Goal: Task Accomplishment & Management: Manage account settings

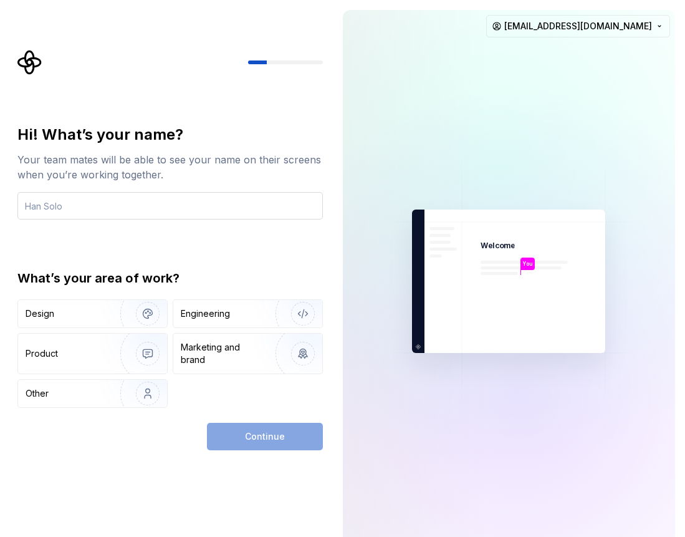
click at [128, 204] on input "text" at bounding box center [169, 205] width 305 height 27
type input "[PERSON_NAME]"
click at [204, 317] on div "Engineering" at bounding box center [205, 313] width 49 height 12
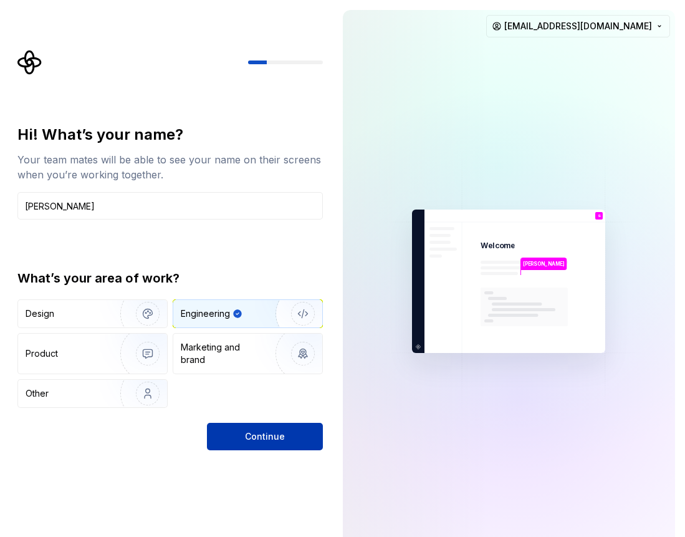
click at [280, 447] on button "Continue" at bounding box center [265, 436] width 116 height 27
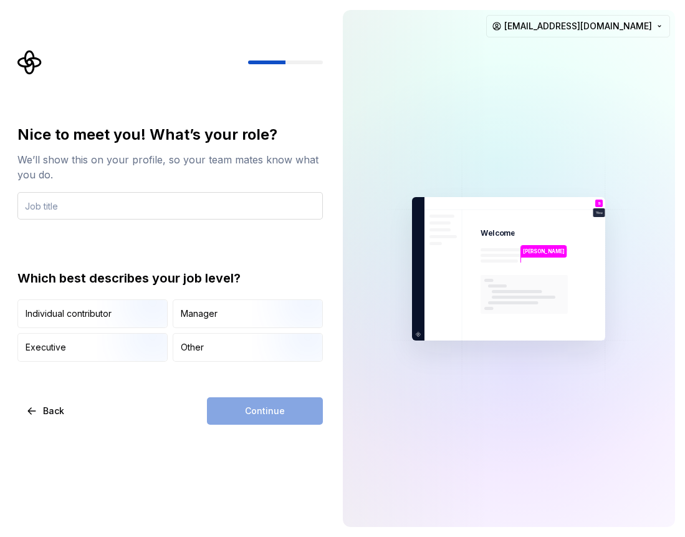
click at [113, 209] on input "text" at bounding box center [169, 205] width 305 height 27
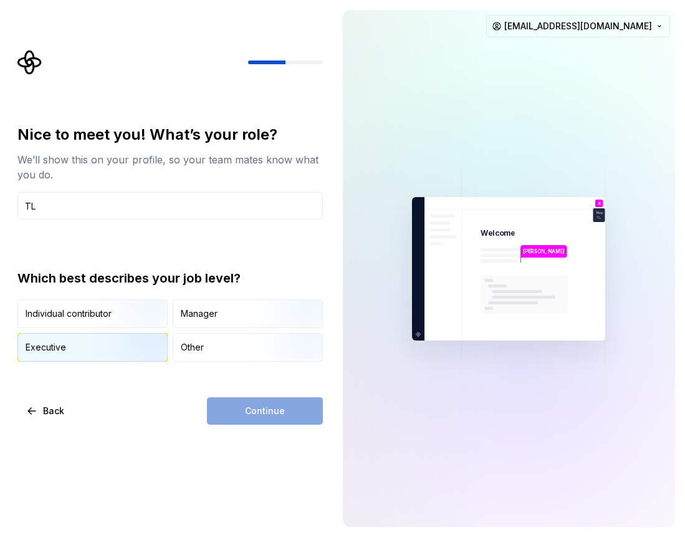
type input "TL"
click at [125, 342] on img "button" at bounding box center [137, 363] width 80 height 84
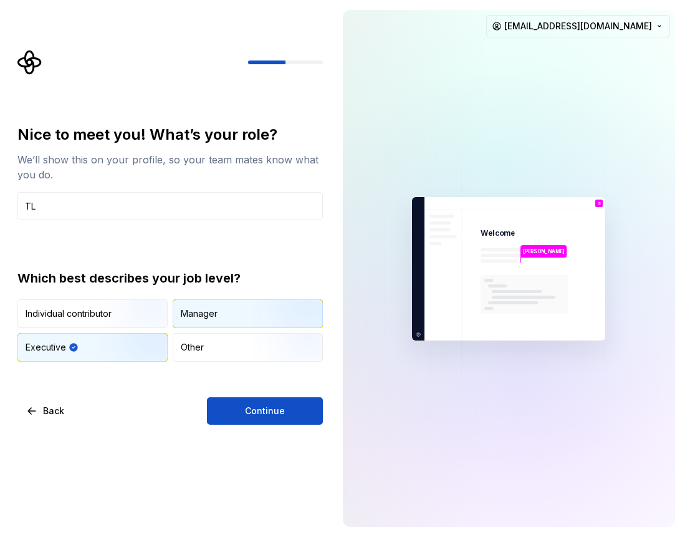
click at [212, 315] on div "Manager" at bounding box center [199, 313] width 37 height 12
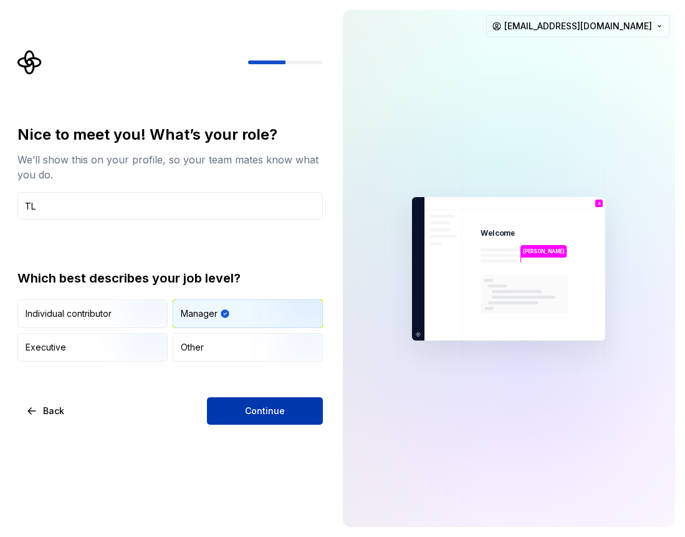
click at [254, 413] on span "Continue" at bounding box center [265, 410] width 40 height 12
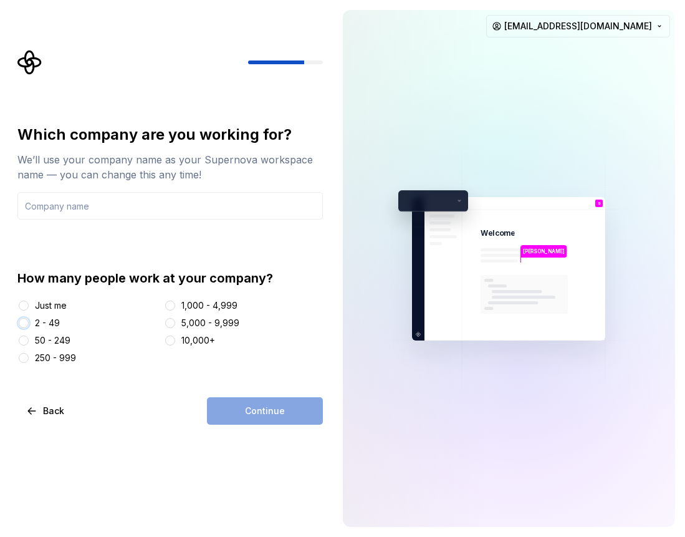
click at [24, 323] on button "2 - 49" at bounding box center [24, 323] width 10 height 10
click at [132, 208] on input "text" at bounding box center [169, 205] width 305 height 27
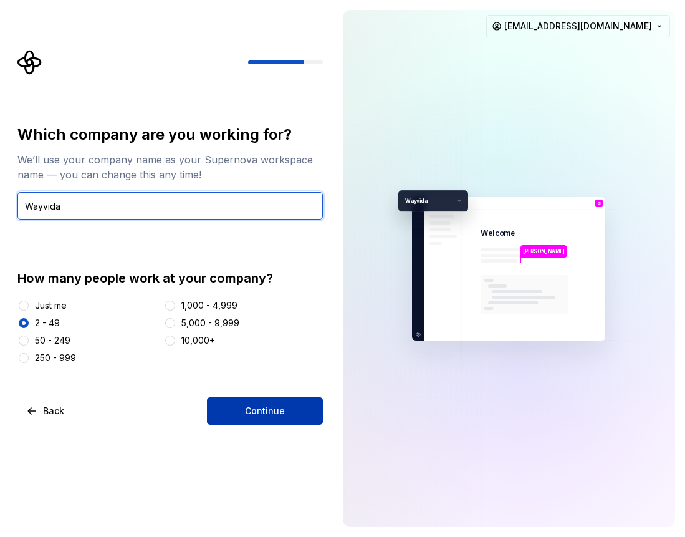
type input "Wayvida"
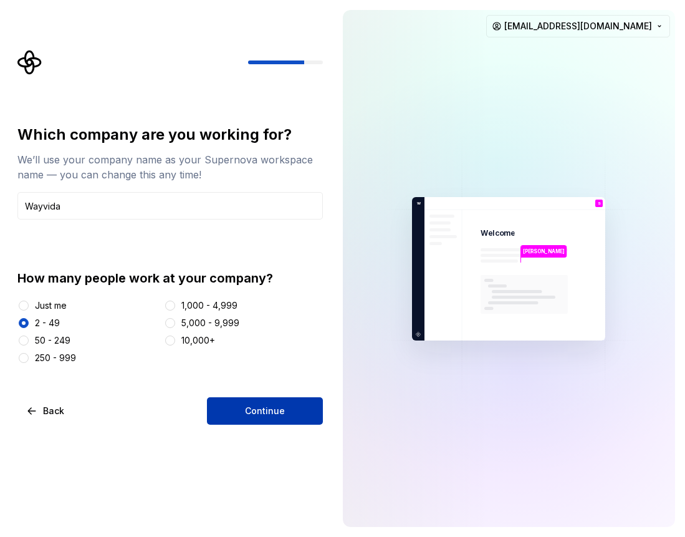
click at [254, 401] on button "Continue" at bounding box center [265, 410] width 116 height 27
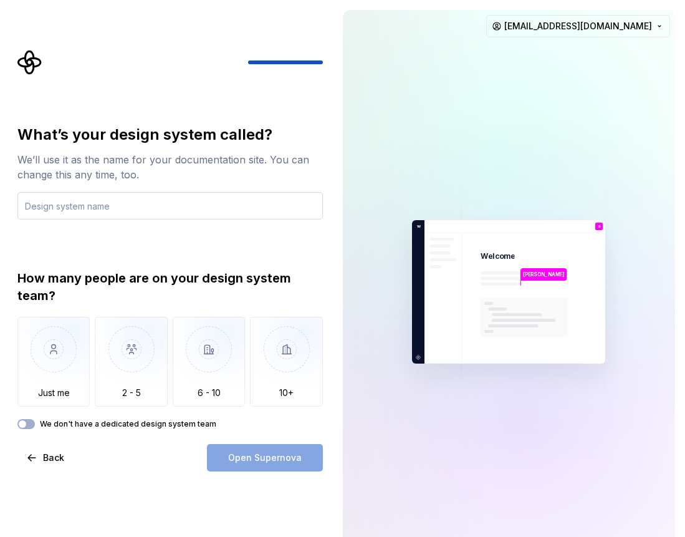
click at [85, 208] on input "text" at bounding box center [169, 205] width 305 height 27
drag, startPoint x: 85, startPoint y: 208, endPoint x: 38, endPoint y: 204, distance: 47.5
click at [38, 204] on input "DEveloper" at bounding box center [169, 205] width 305 height 27
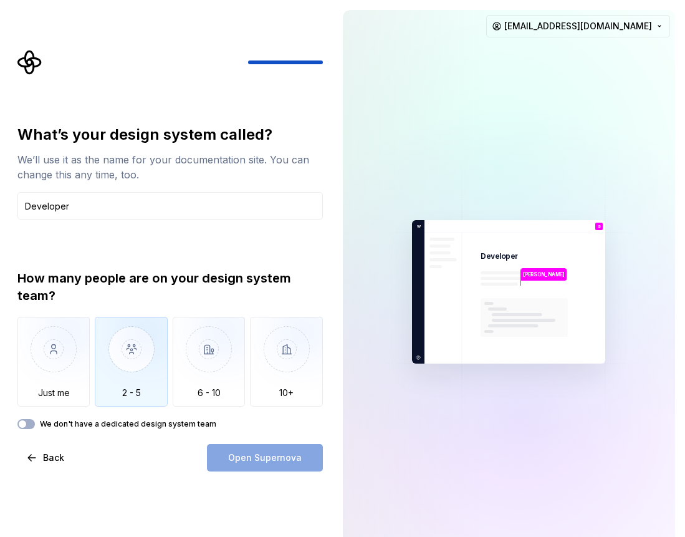
type input "Developer"
click at [123, 348] on img "button" at bounding box center [131, 359] width 73 height 84
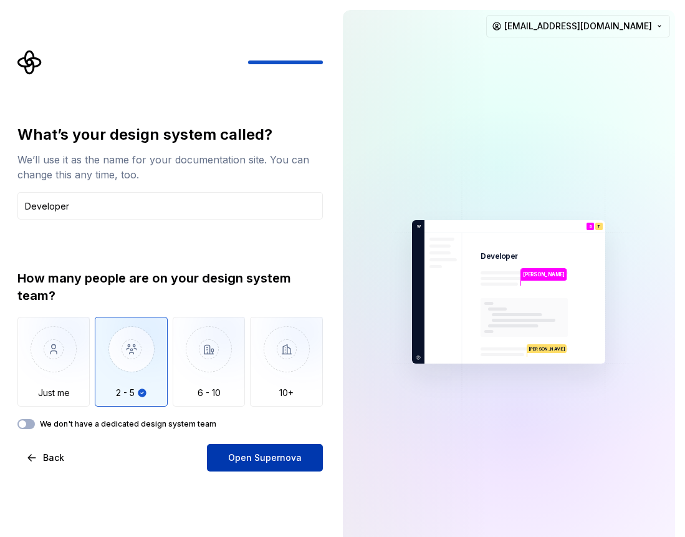
click at [242, 449] on button "Open Supernova" at bounding box center [265, 457] width 116 height 27
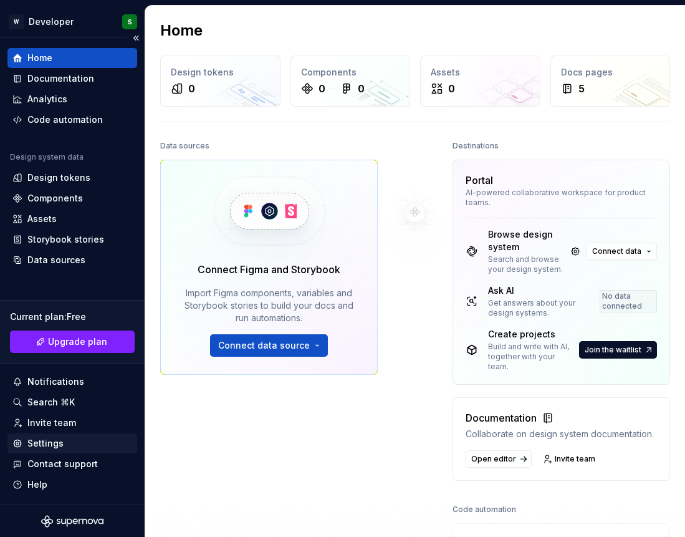
click at [55, 441] on div "Settings" at bounding box center [45, 443] width 36 height 12
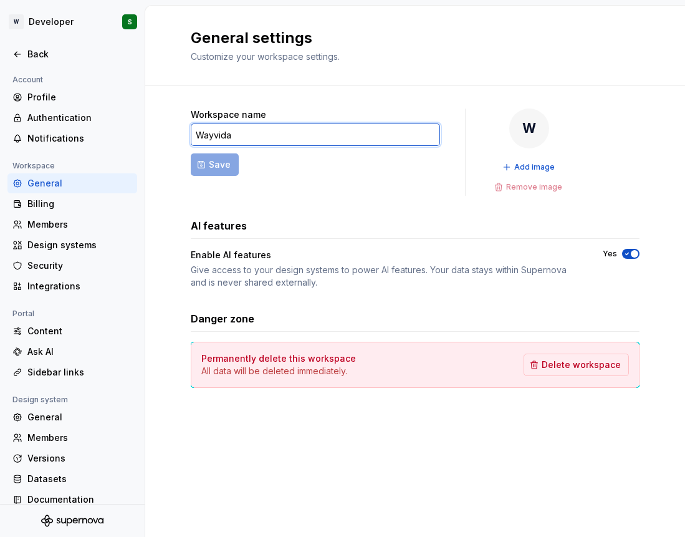
click at [256, 135] on input "Wayvida" at bounding box center [315, 134] width 249 height 22
click at [45, 199] on div "Billing" at bounding box center [79, 204] width 105 height 12
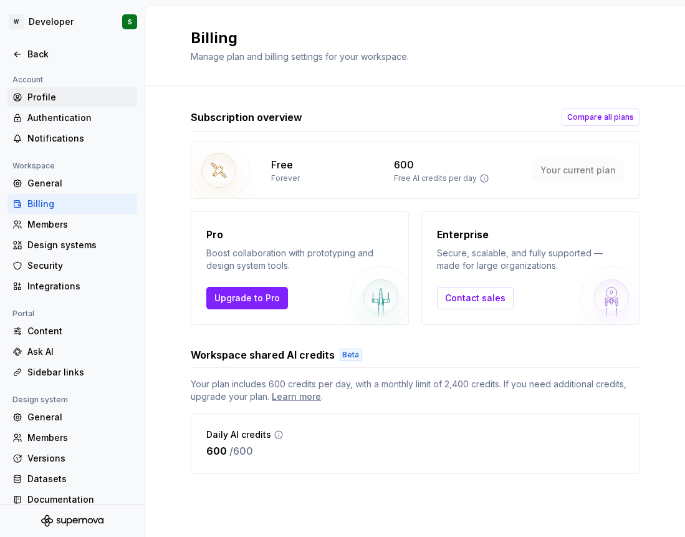
click at [66, 100] on div "Profile" at bounding box center [79, 97] width 105 height 12
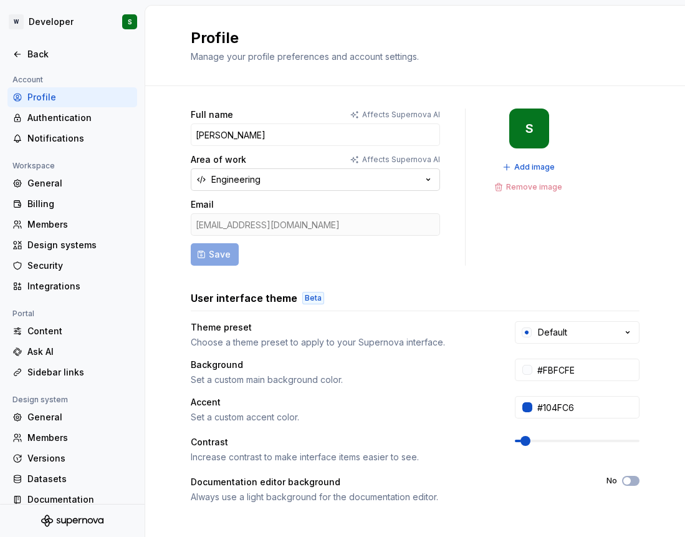
click at [322, 172] on button "Engineering" at bounding box center [315, 179] width 249 height 22
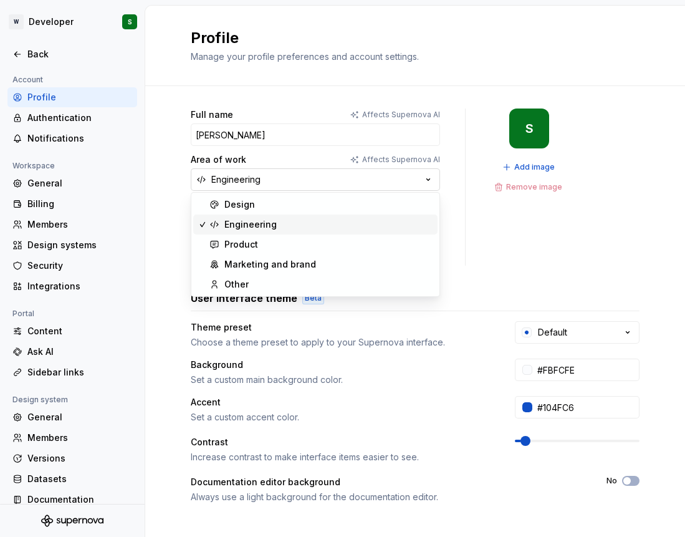
click at [322, 172] on button "Engineering" at bounding box center [315, 179] width 249 height 22
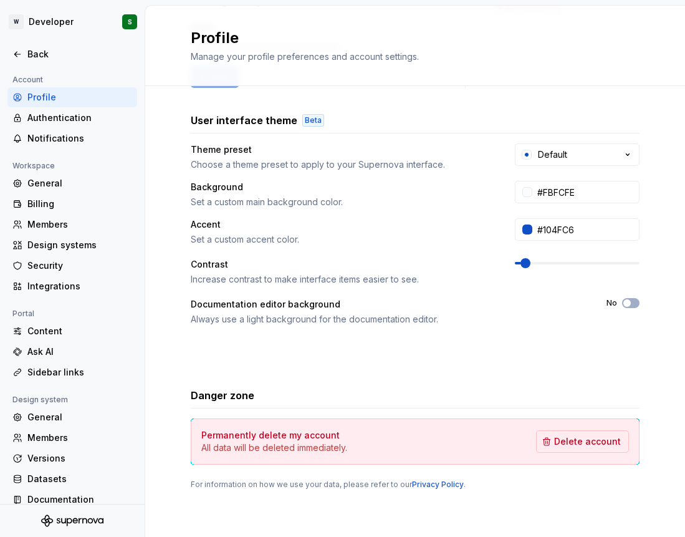
scroll to position [178, 0]
click at [76, 244] on div "Design systems" at bounding box center [79, 245] width 105 height 12
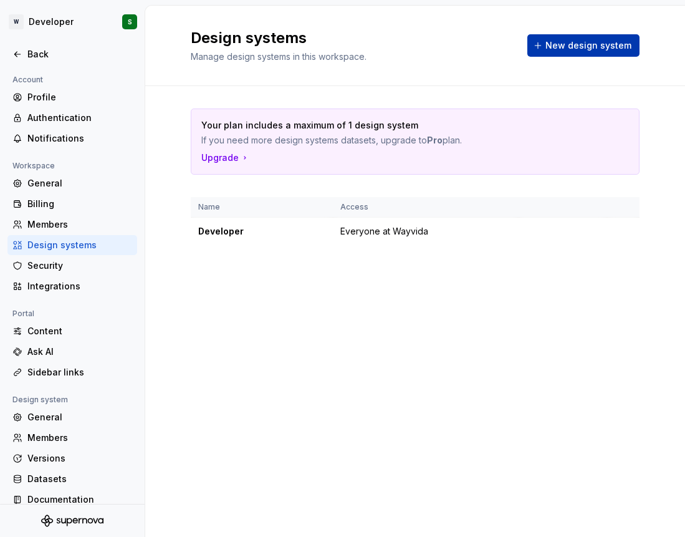
click at [588, 50] on span "New design system" at bounding box center [588, 45] width 86 height 12
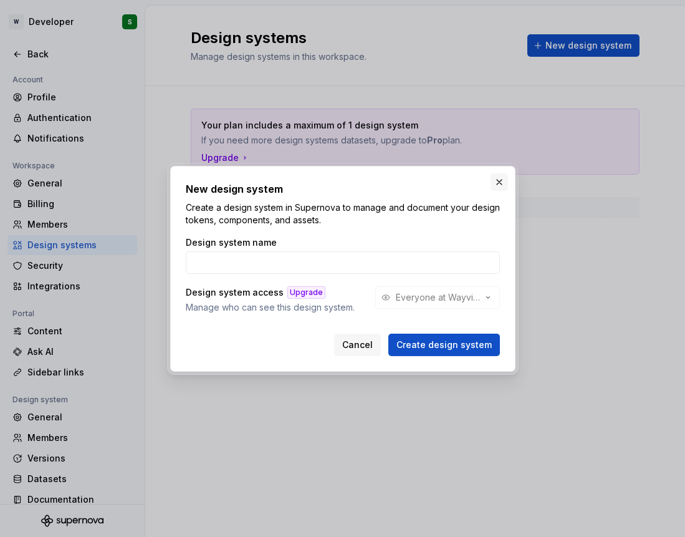
click at [505, 173] on div "New design system Create a design system in Supernova to manage and document yo…" at bounding box center [342, 269] width 345 height 206
click at [500, 182] on button "button" at bounding box center [498, 181] width 17 height 17
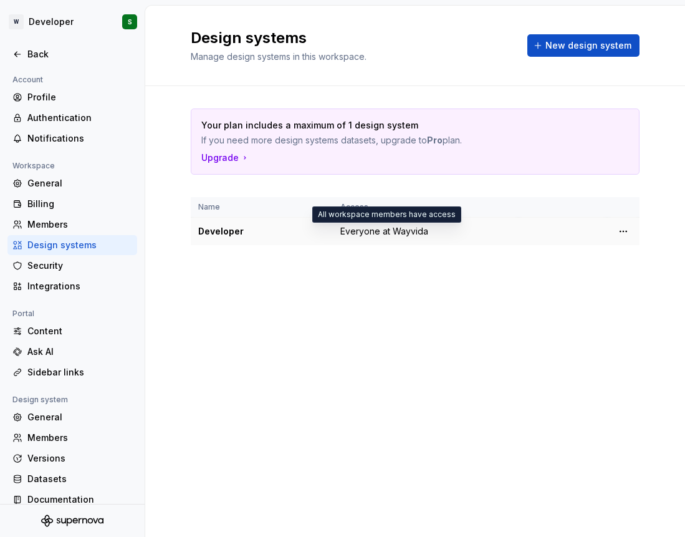
click at [379, 231] on span "Everyone at Wayvida" at bounding box center [384, 231] width 88 height 12
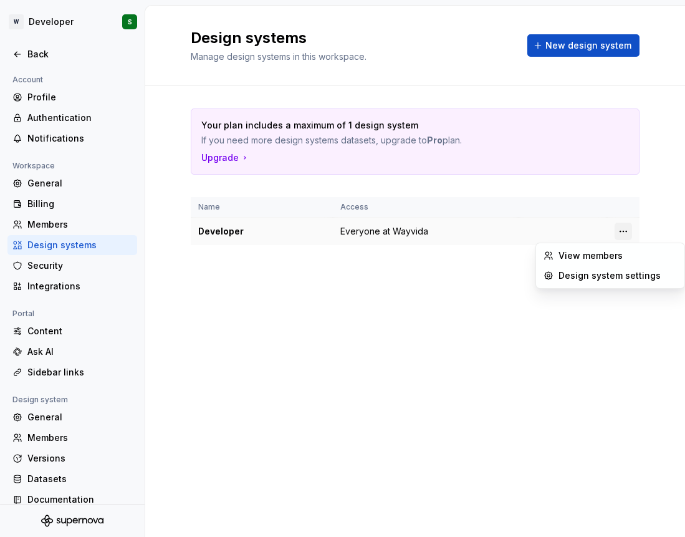
click at [623, 231] on html "W Developer S Back Account Profile Authentication Notifications Workspace Gener…" at bounding box center [342, 268] width 685 height 537
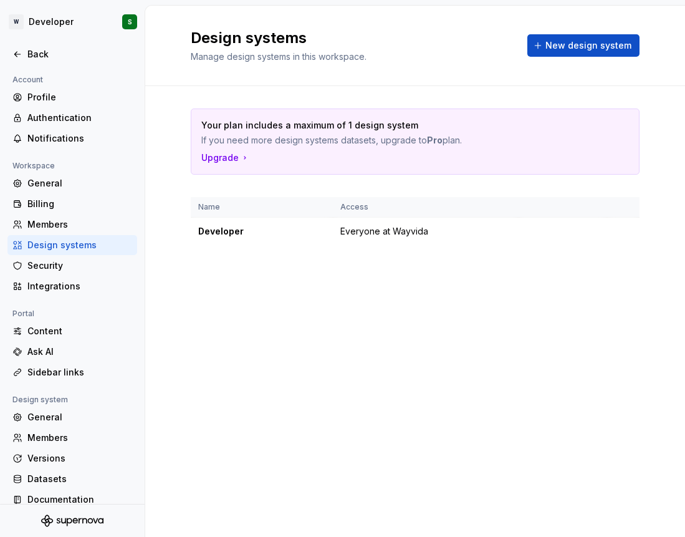
click at [334, 317] on html "W Developer S Back Account Profile Authentication Notifications Workspace Gener…" at bounding box center [342, 268] width 685 height 537
click at [57, 182] on div "General" at bounding box center [79, 183] width 105 height 12
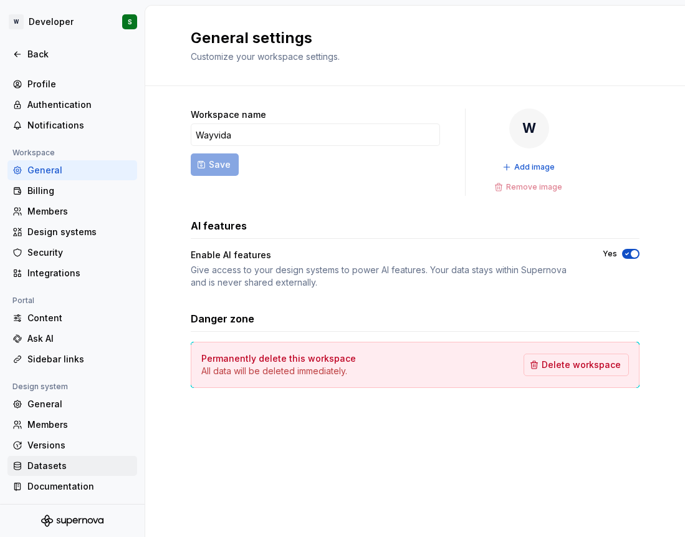
scroll to position [13, 0]
click at [99, 236] on div "Design systems" at bounding box center [79, 232] width 105 height 12
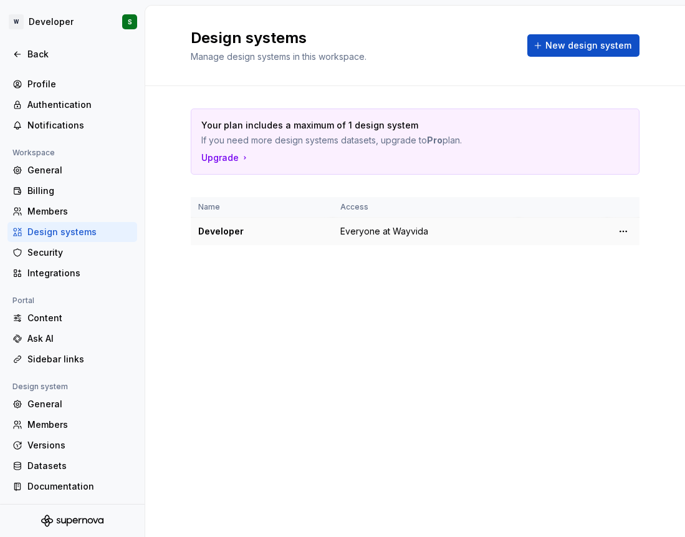
click at [246, 229] on div "Developer" at bounding box center [261, 231] width 127 height 12
click at [621, 234] on html "W Developer S Back Account Profile Authentication Notifications Workspace Gener…" at bounding box center [342, 268] width 685 height 537
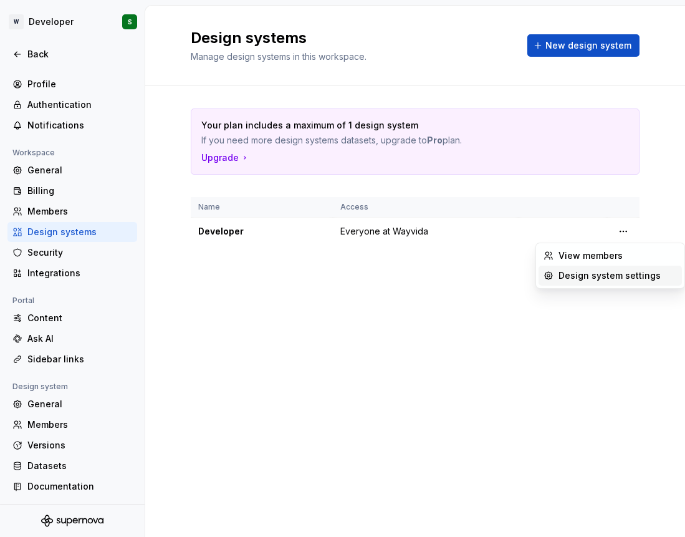
click at [586, 274] on div "Design system settings" at bounding box center [617, 275] width 118 height 12
